Goal: Task Accomplishment & Management: Use online tool/utility

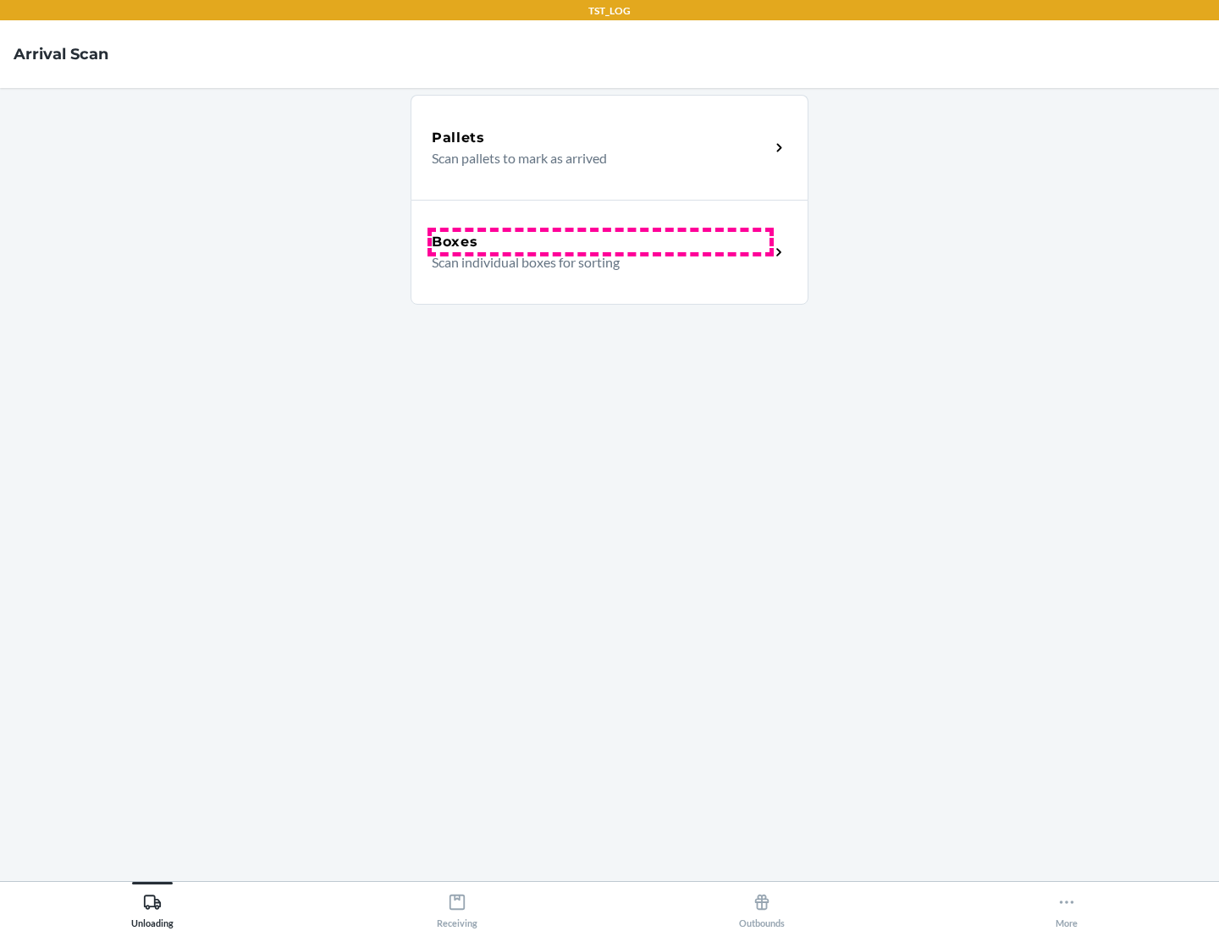
click at [600, 242] on div "Boxes" at bounding box center [601, 242] width 338 height 20
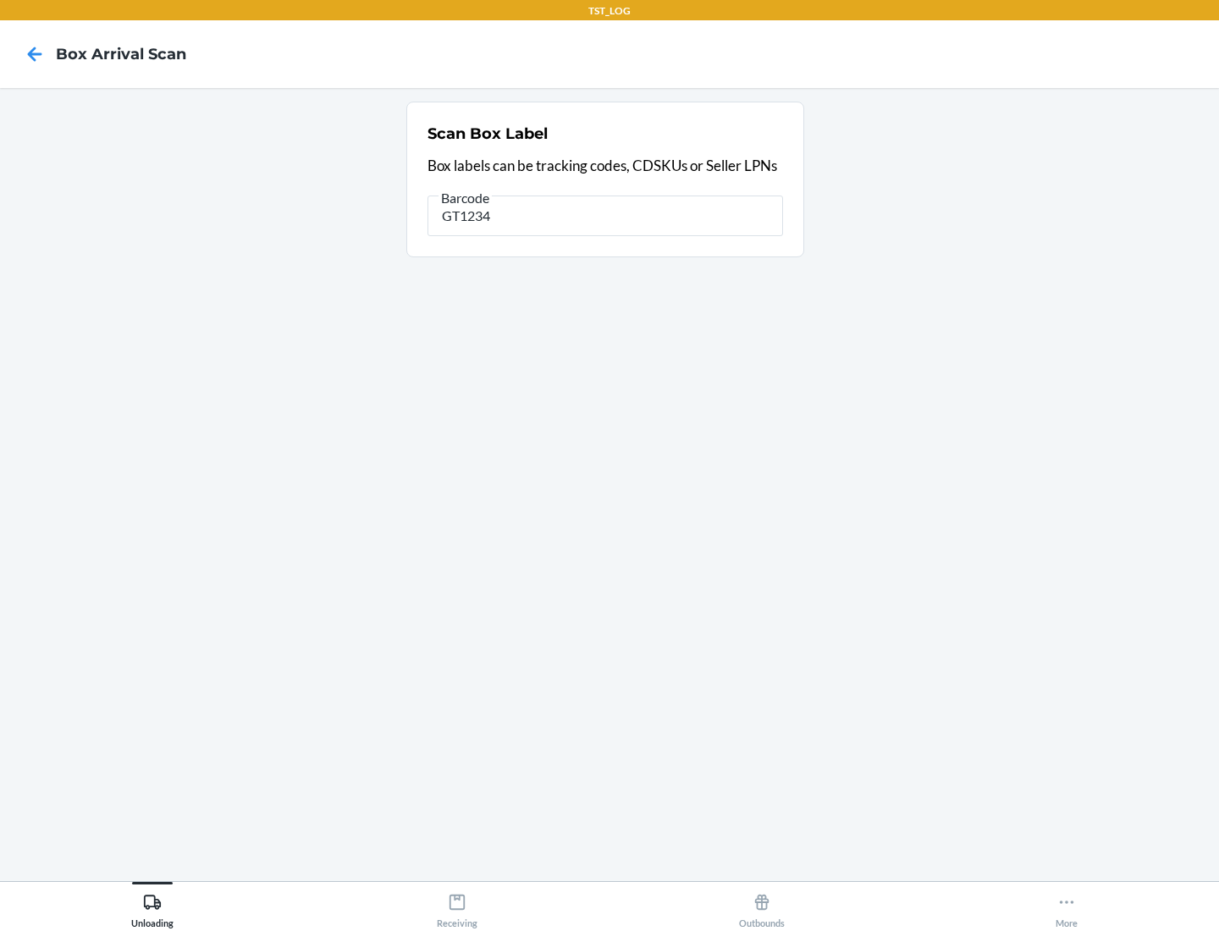
type input "GT1234"
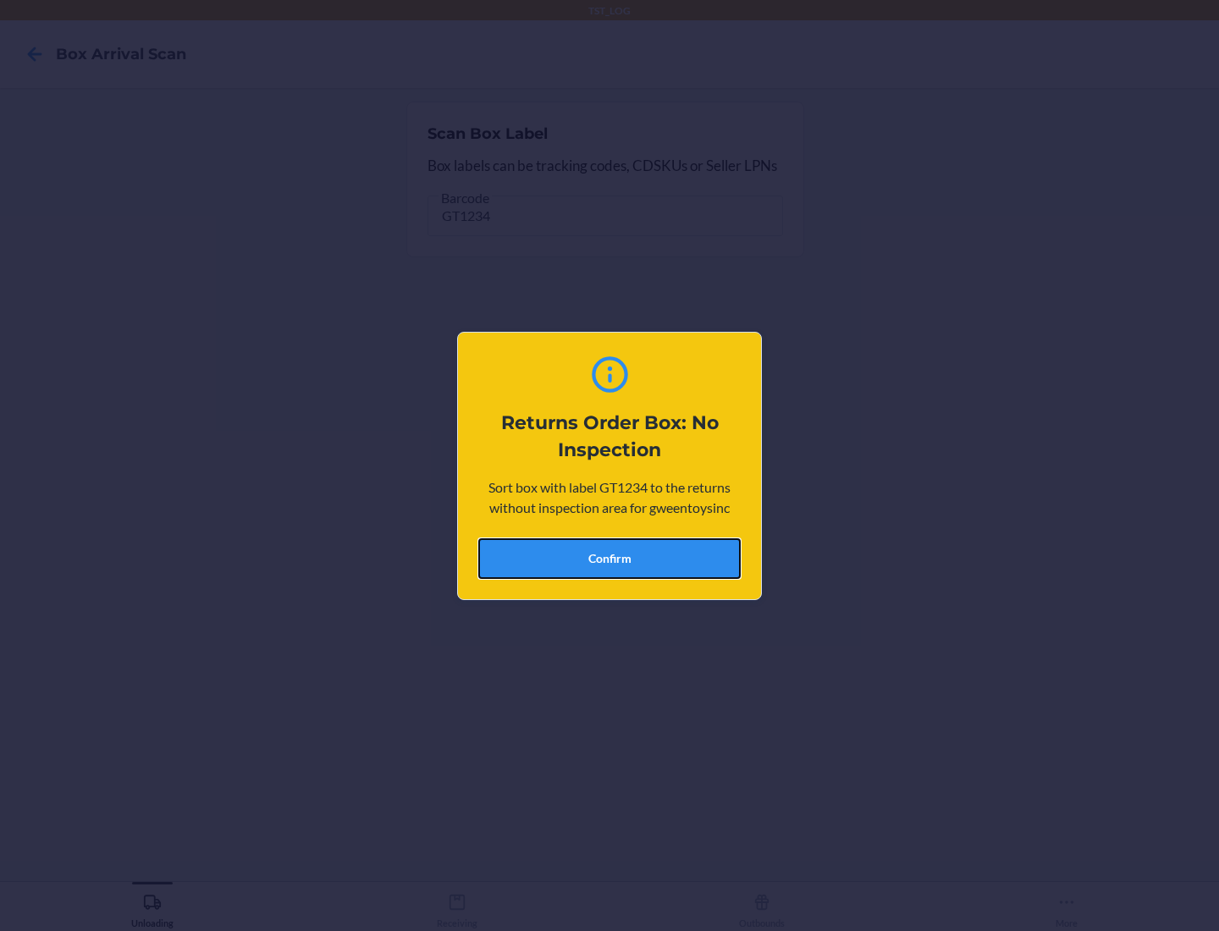
click at [609, 558] on button "Confirm" at bounding box center [609, 558] width 262 height 41
